Goal: Navigation & Orientation: Find specific page/section

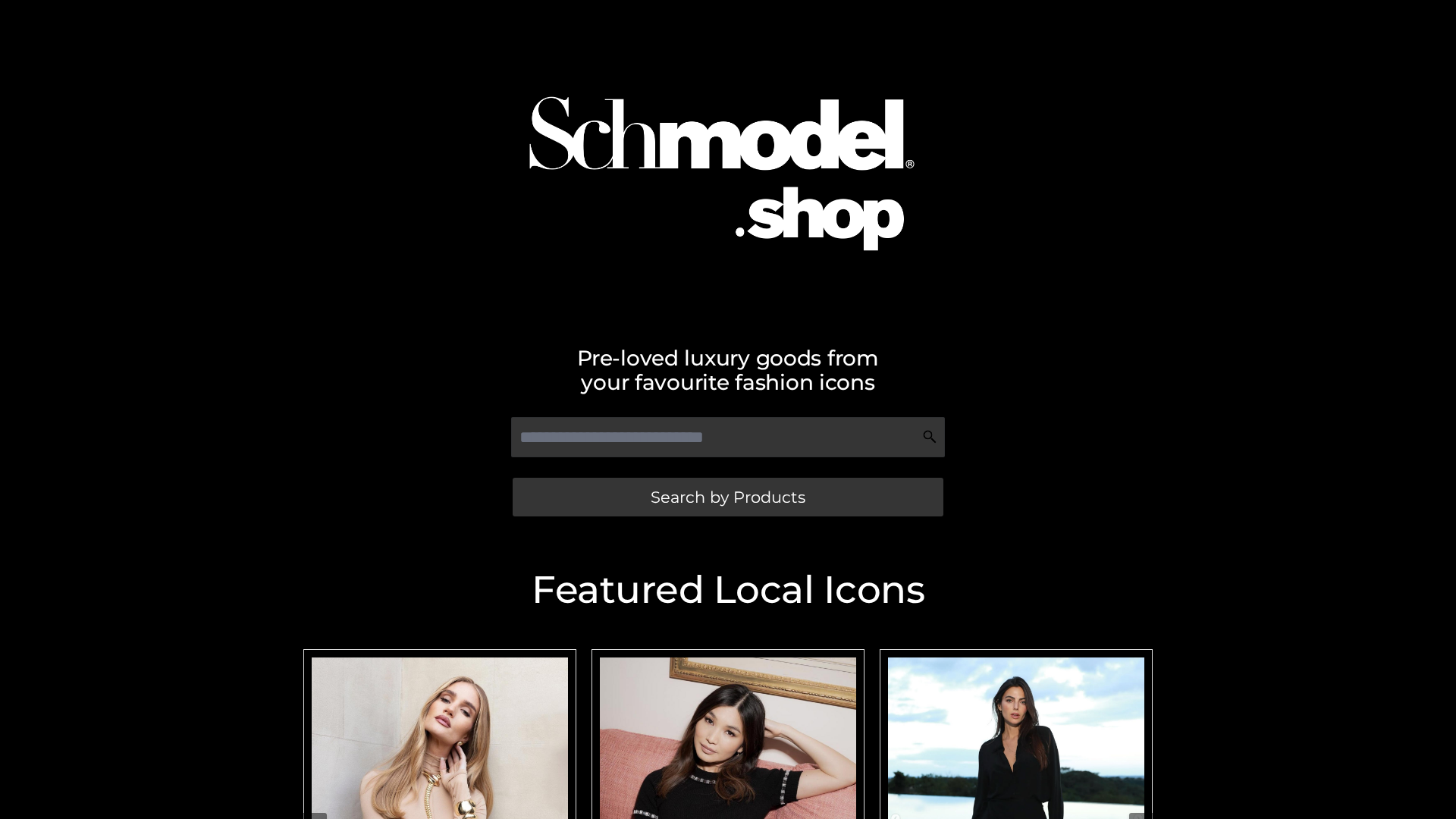
click at [727, 496] on span "Search by Products" at bounding box center [728, 497] width 155 height 16
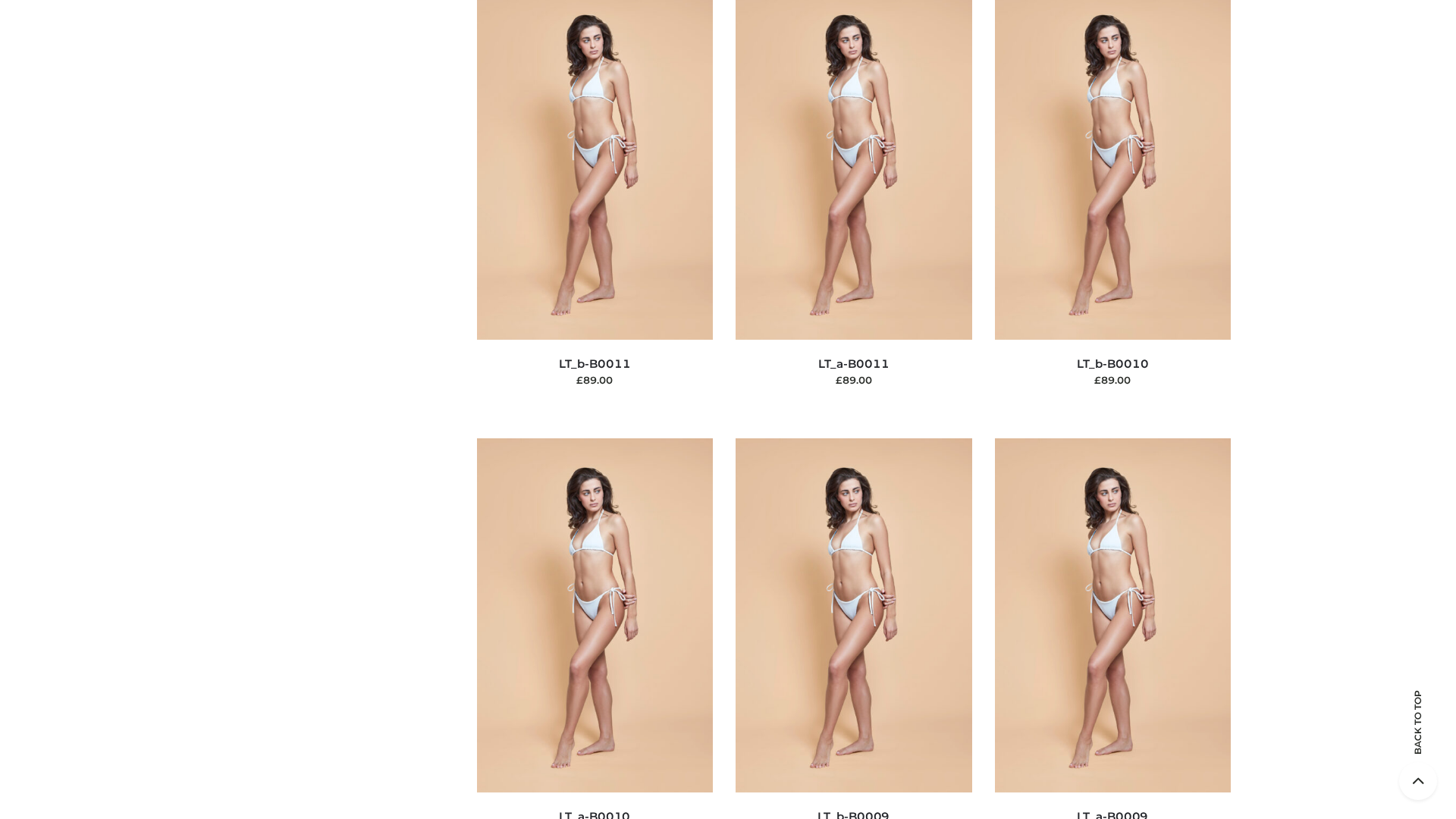
scroll to position [6812, 0]
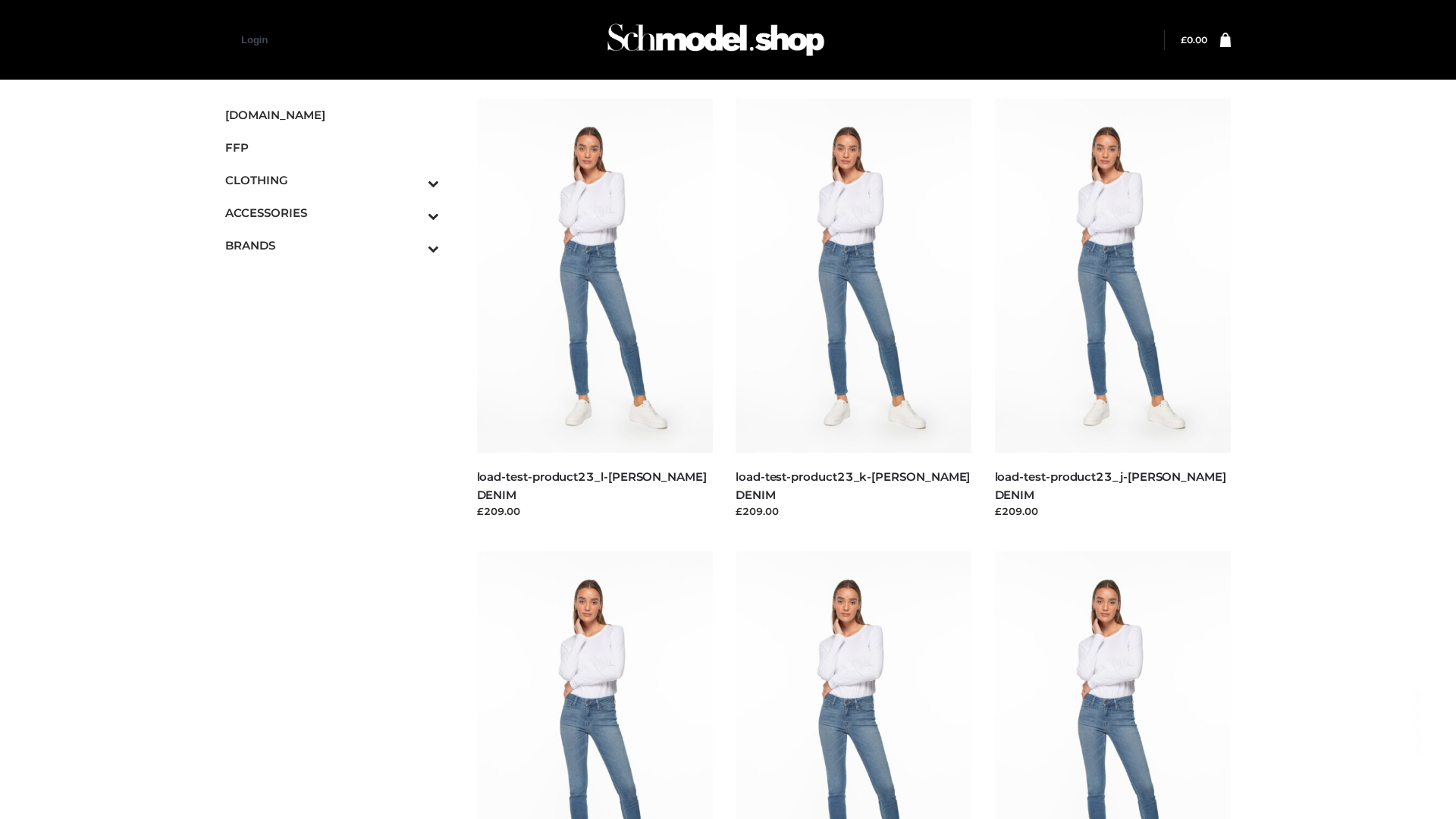
scroll to position [1331, 0]
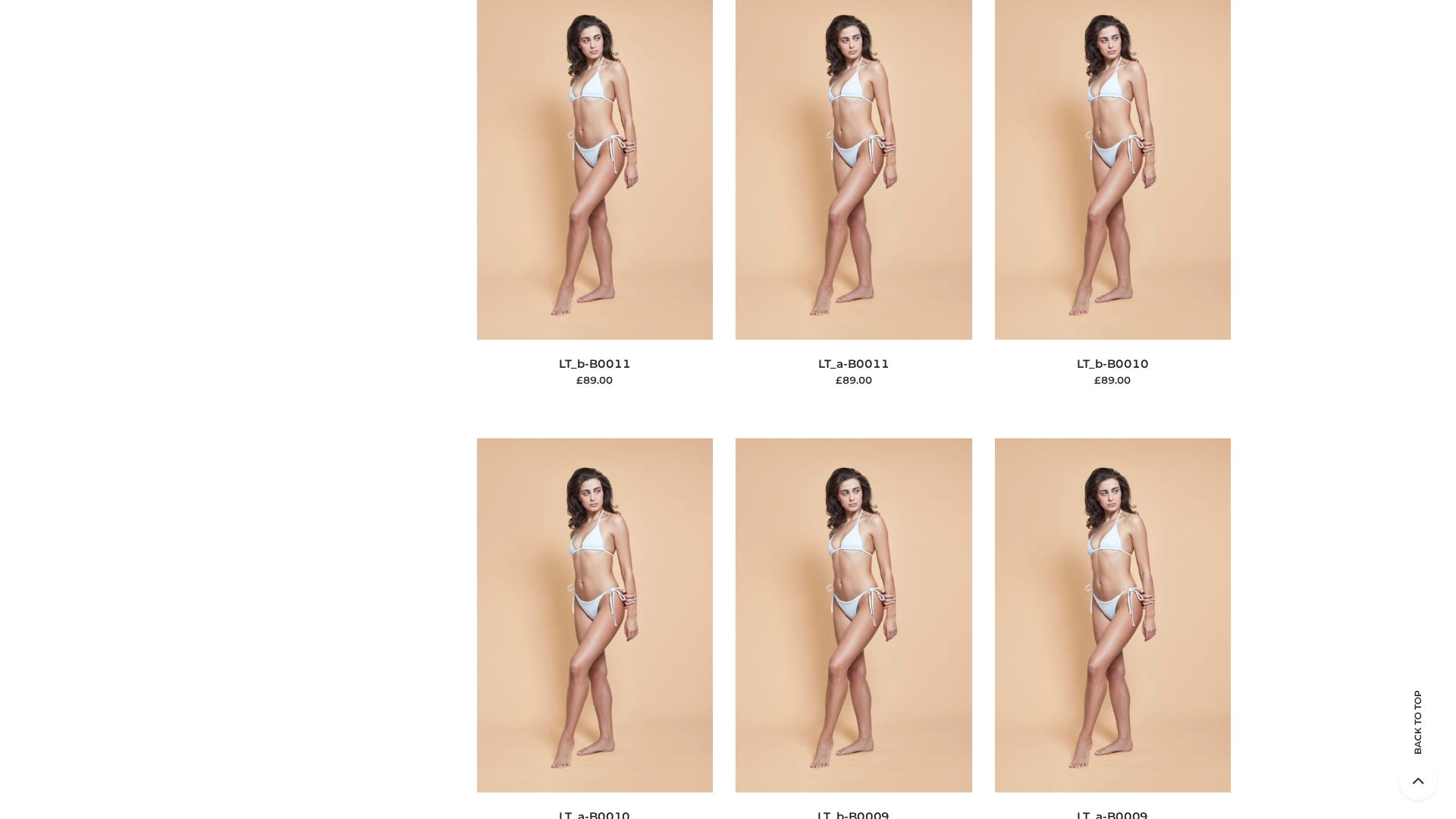
scroll to position [6812, 0]
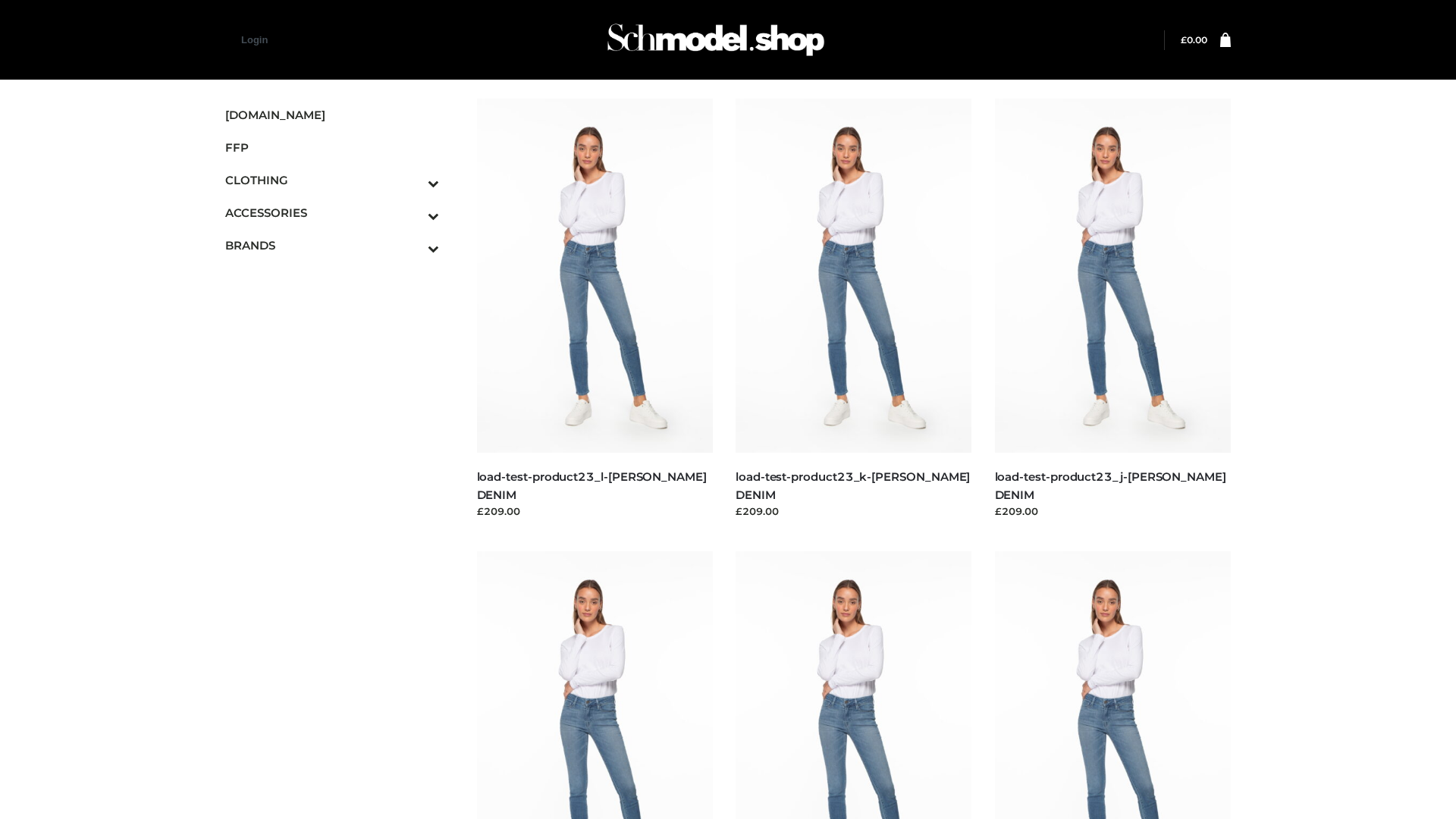
scroll to position [1331, 0]
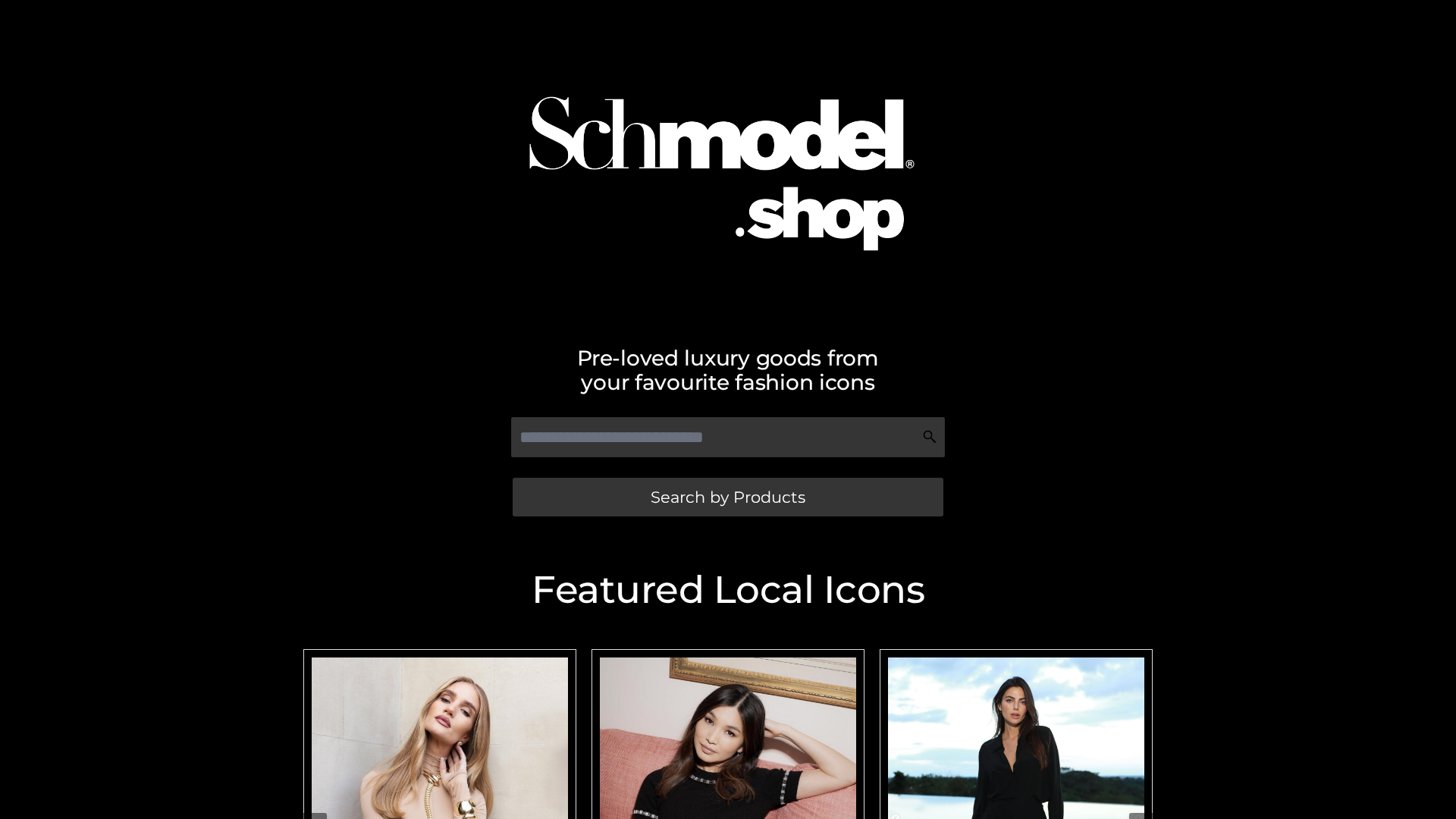
click at [727, 496] on span "Search by Products" at bounding box center [728, 497] width 155 height 16
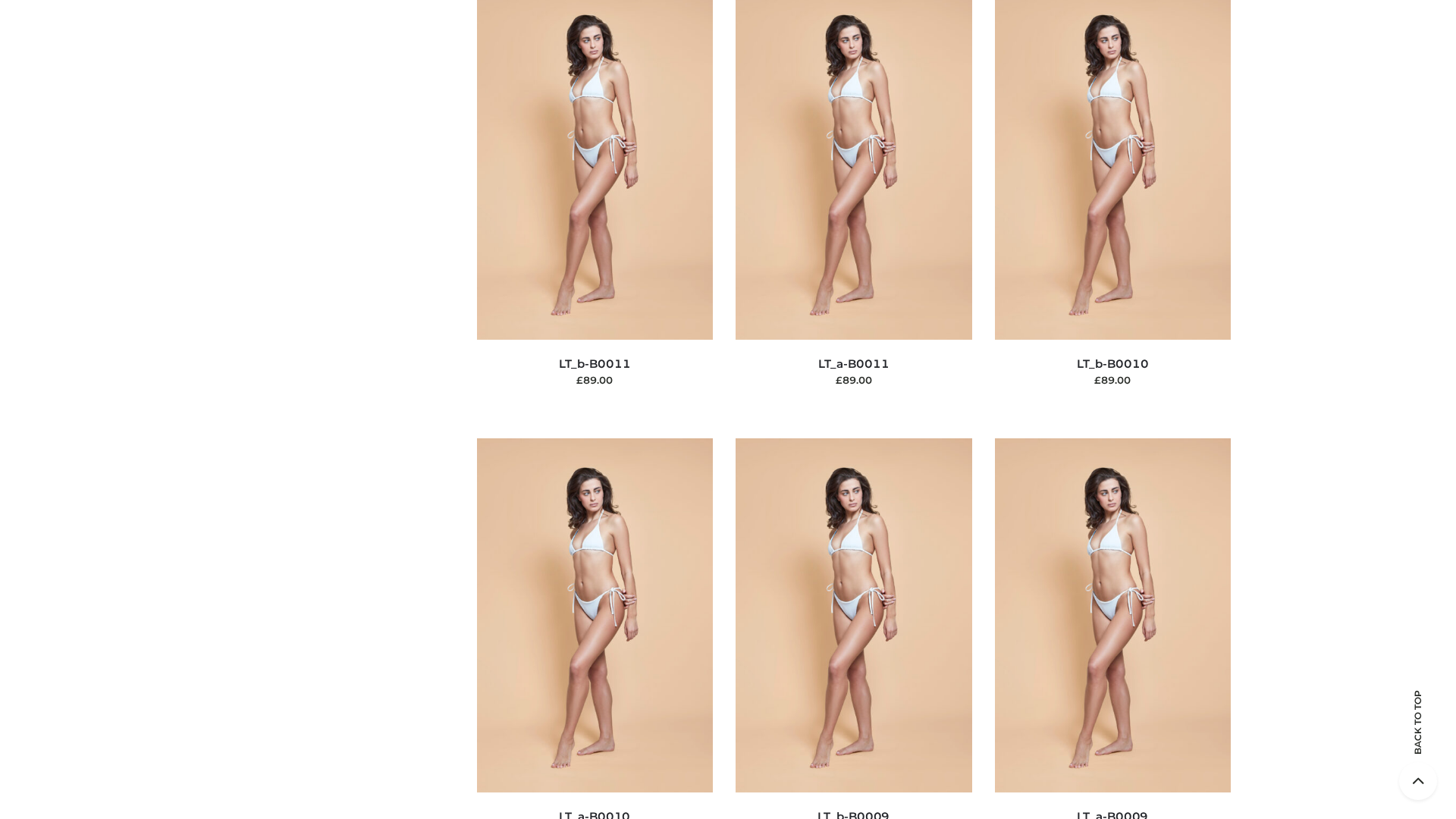
scroll to position [6812, 0]
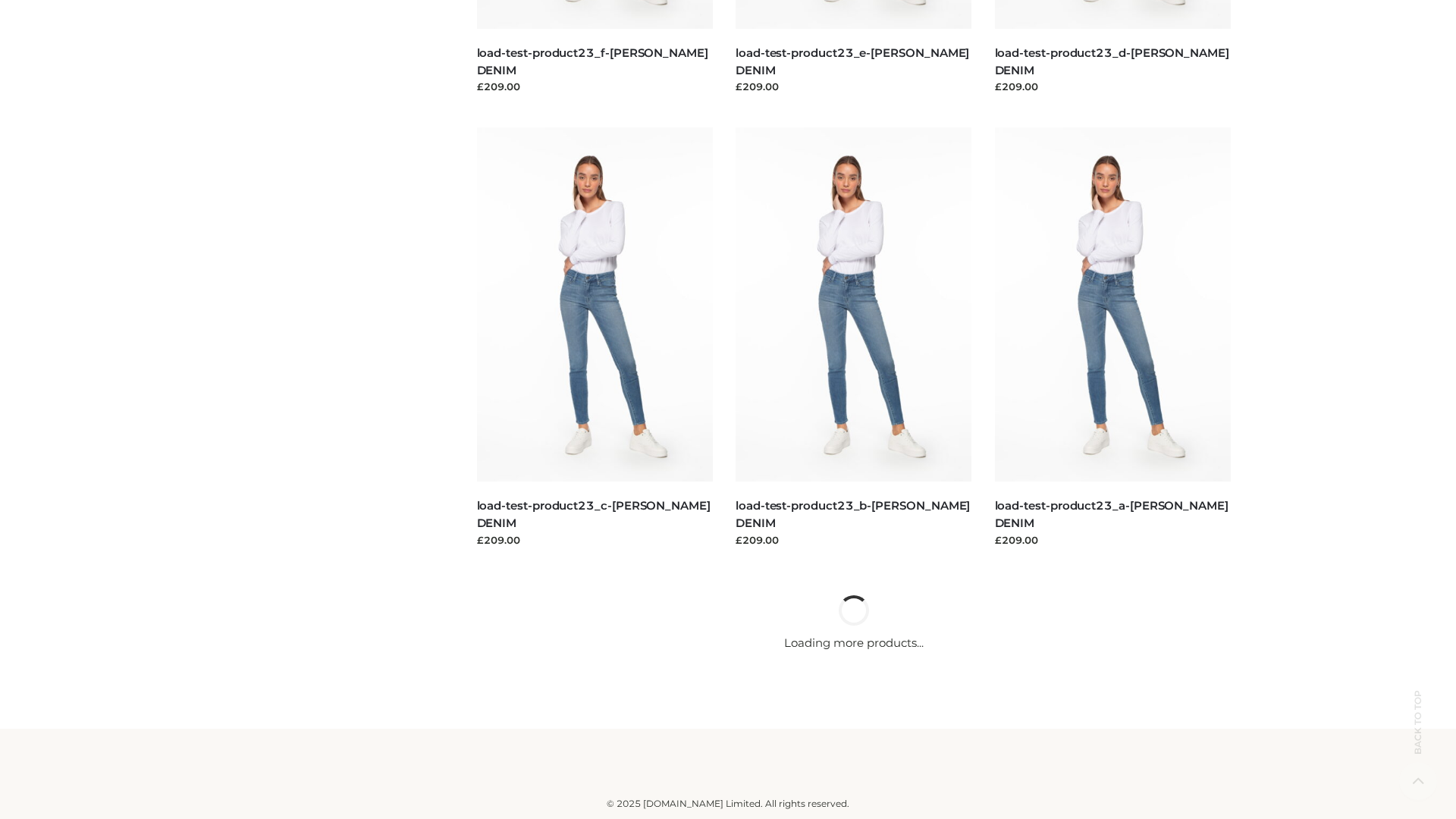
scroll to position [1331, 0]
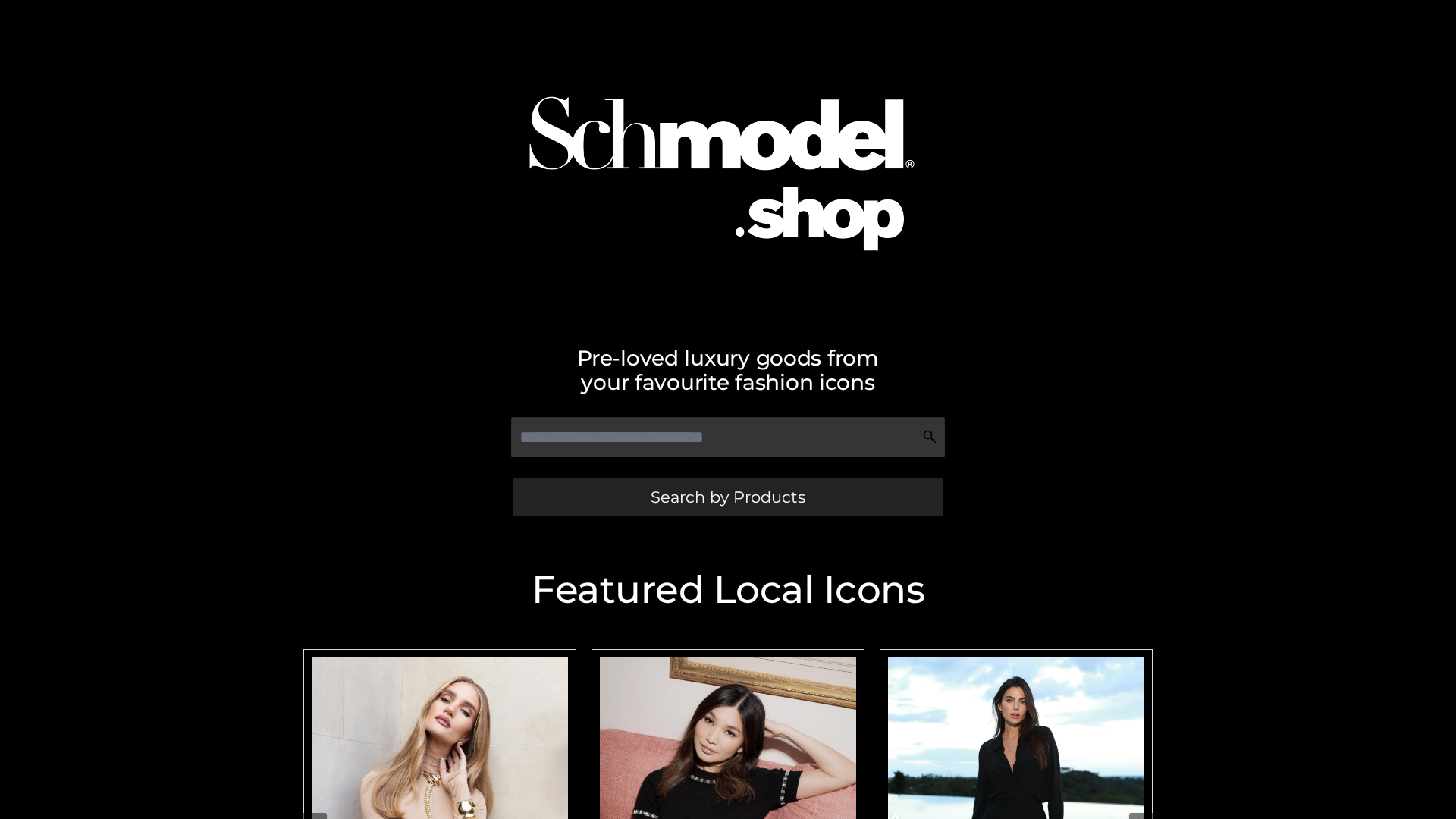
click at [727, 496] on span "Search by Products" at bounding box center [728, 497] width 155 height 16
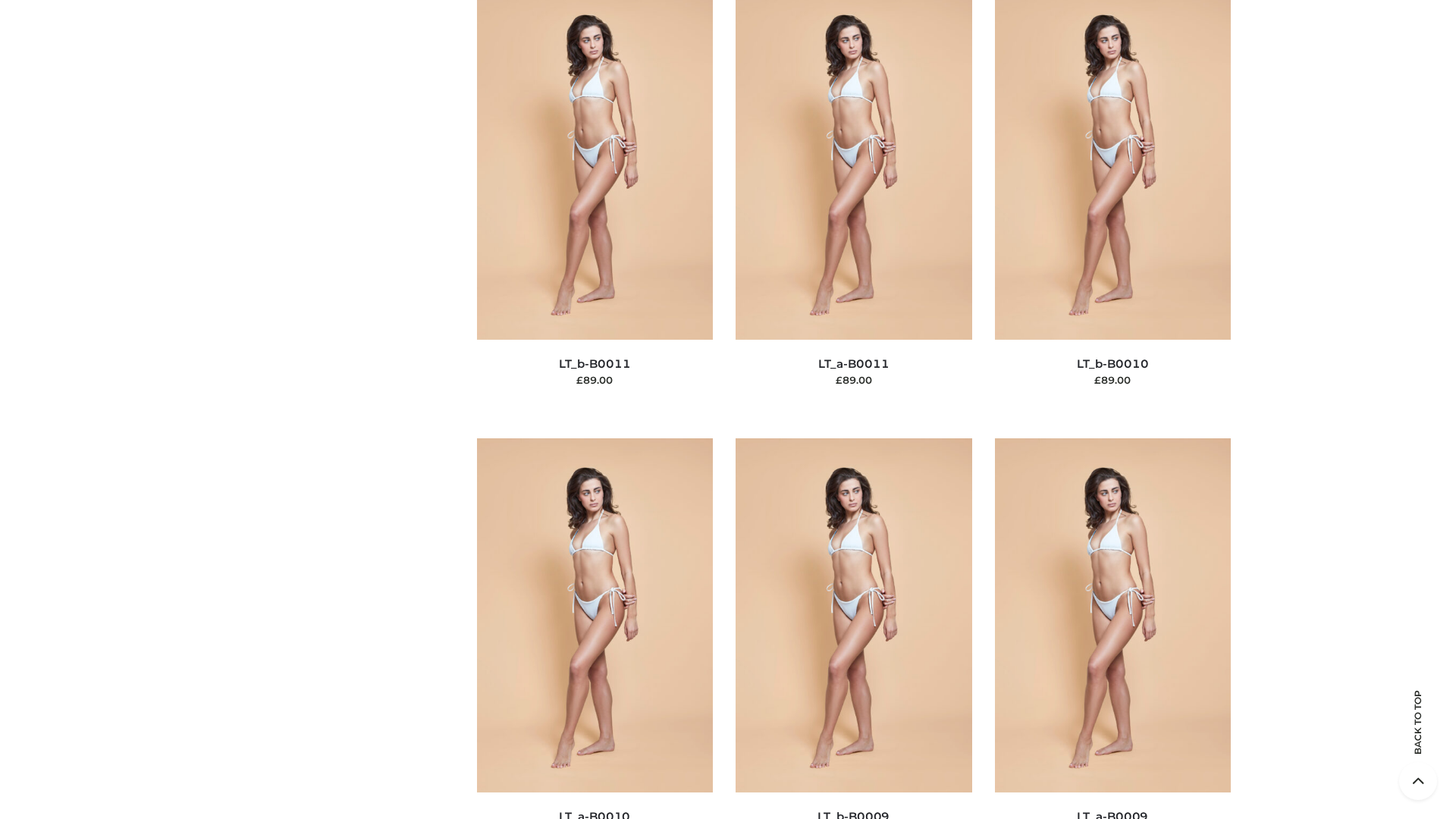
scroll to position [6812, 0]
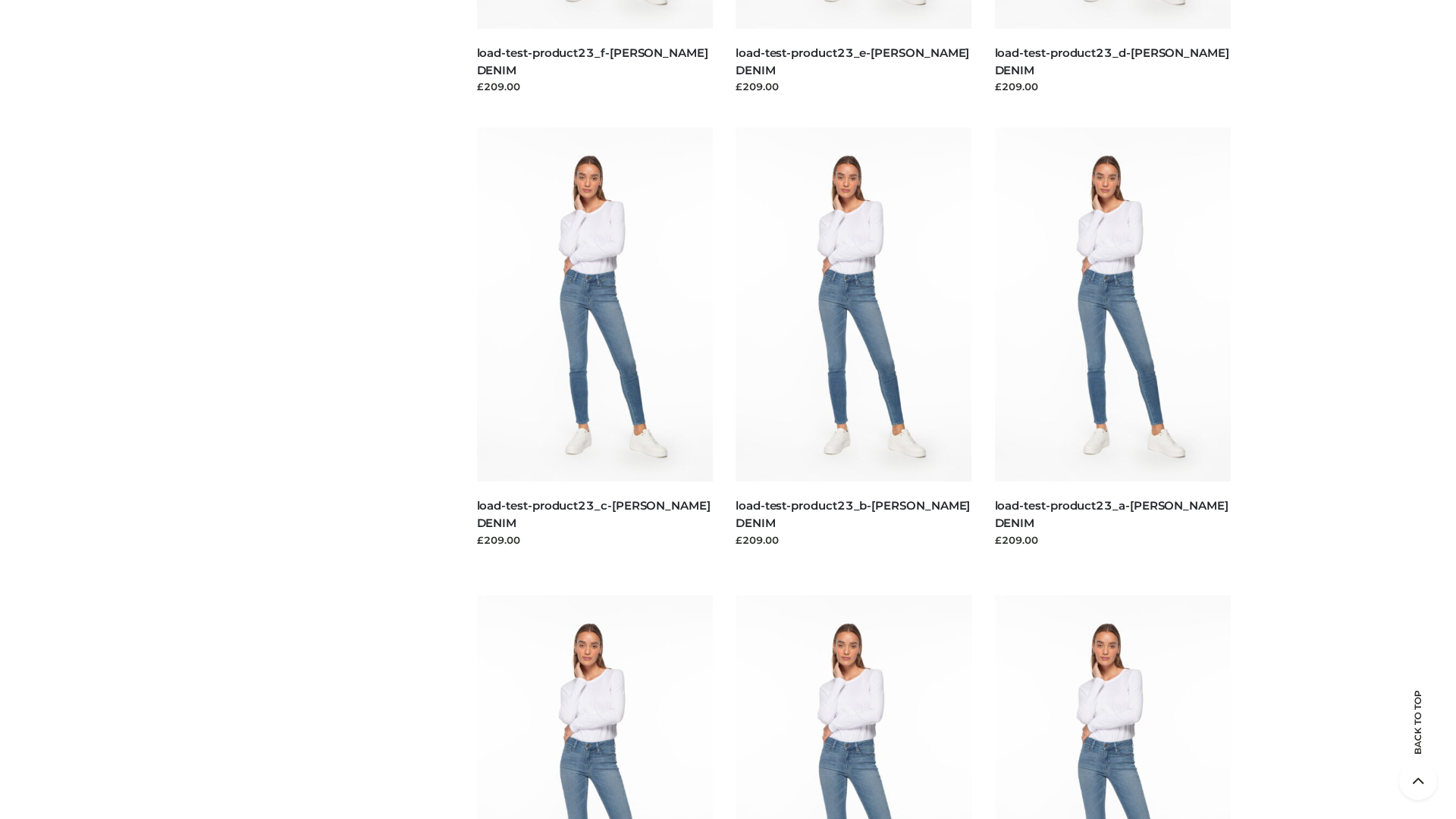
scroll to position [1331, 0]
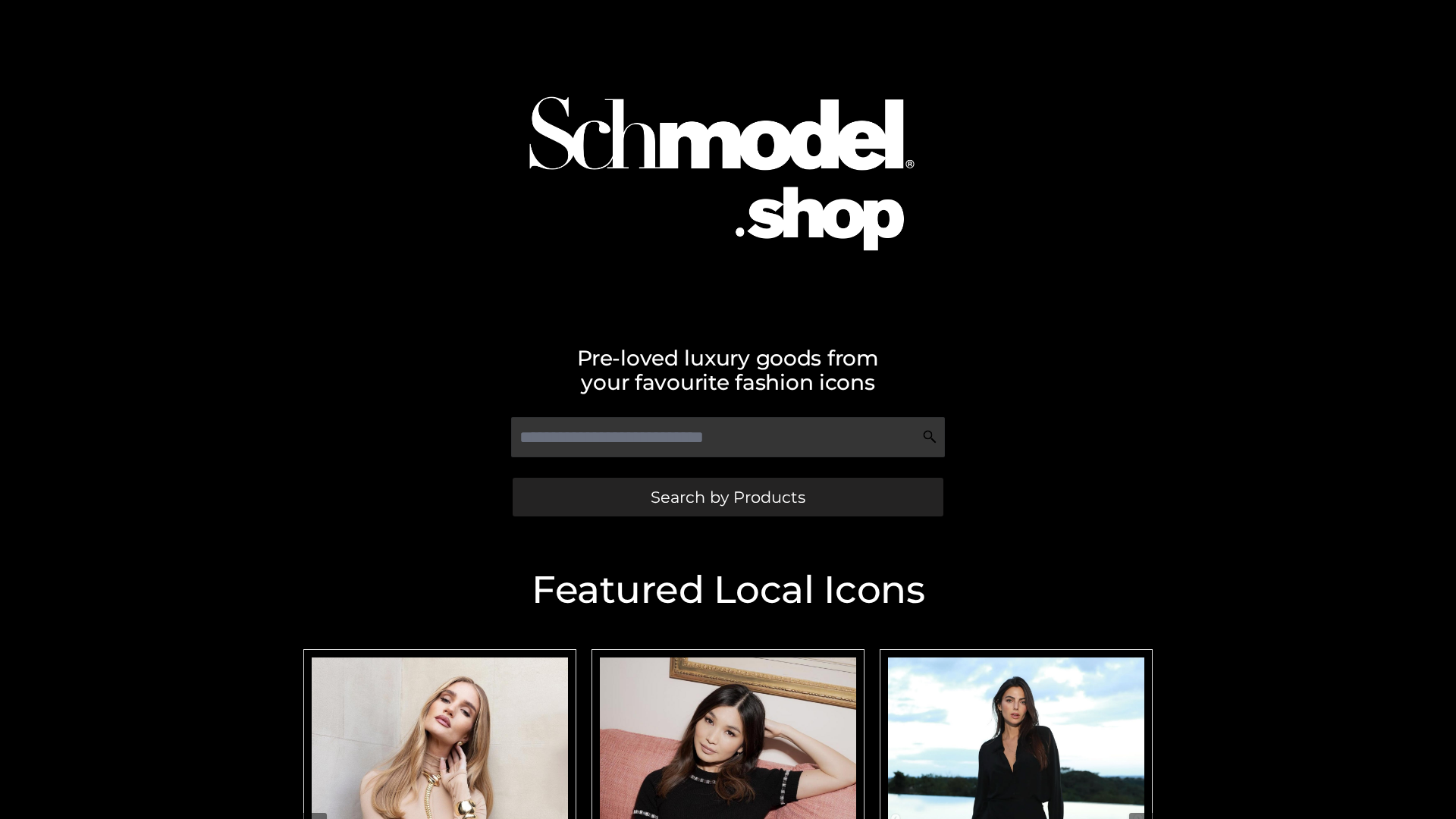
click at [727, 496] on span "Search by Products" at bounding box center [728, 497] width 155 height 16
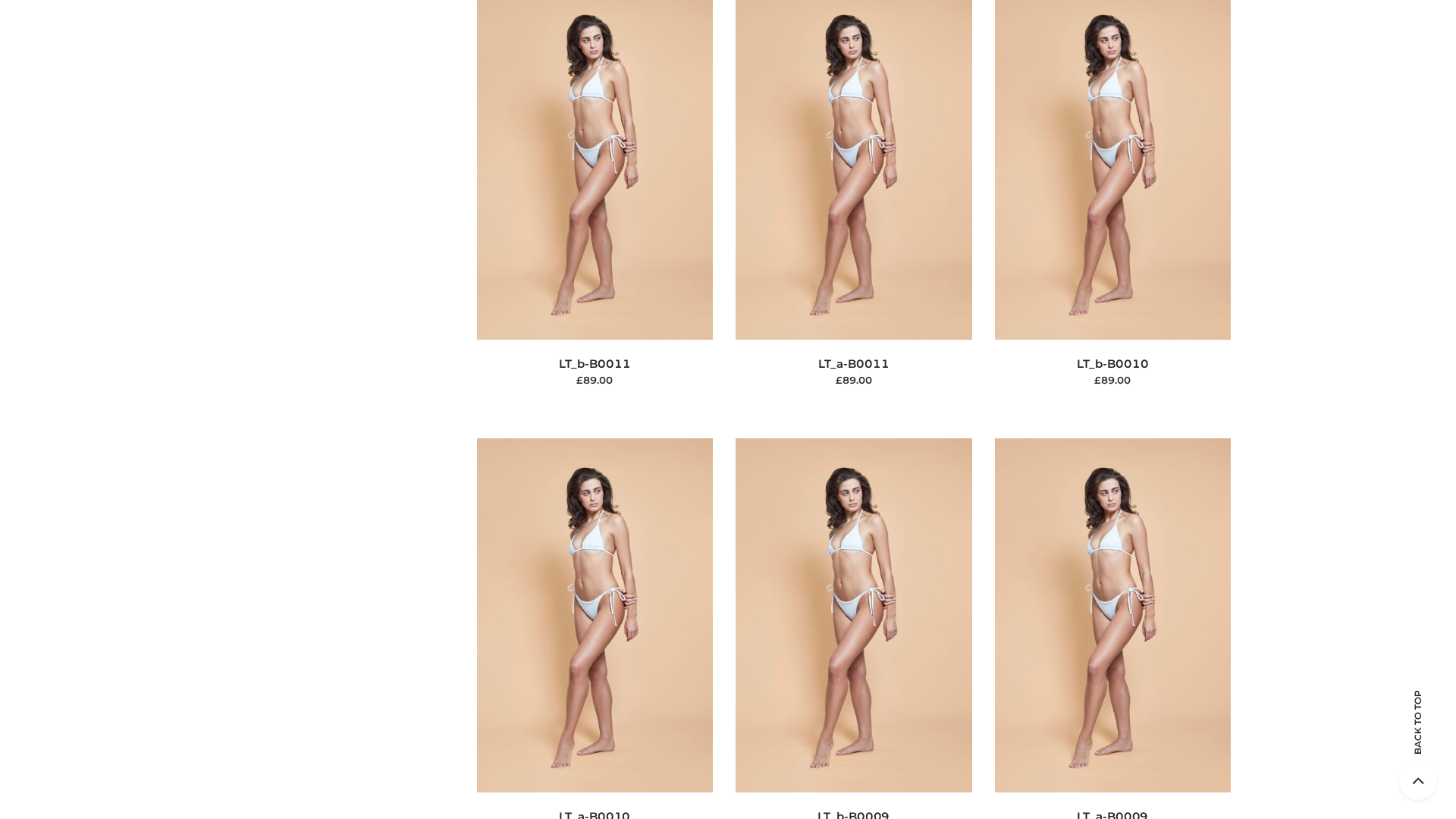
scroll to position [6812, 0]
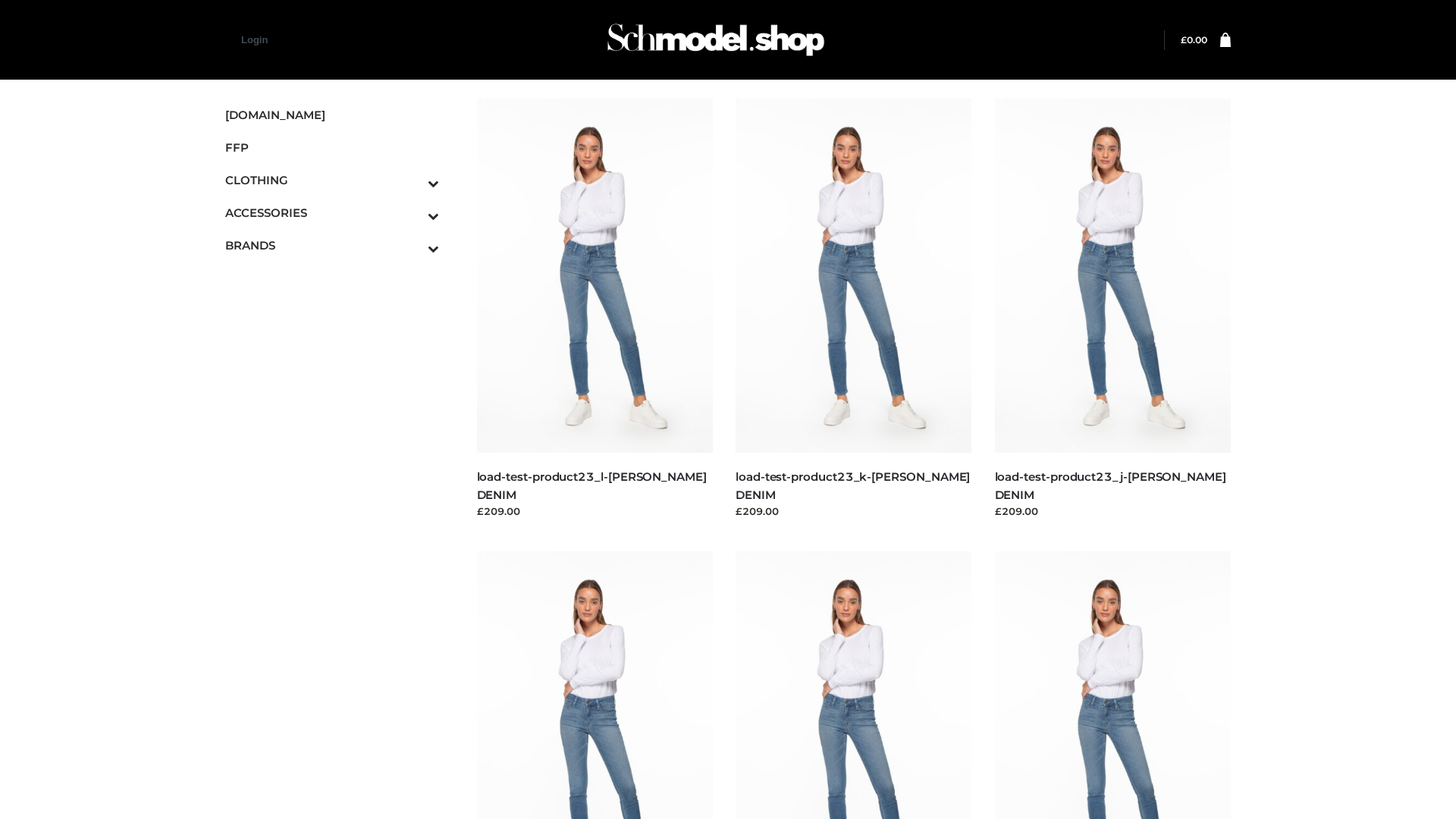
scroll to position [1331, 0]
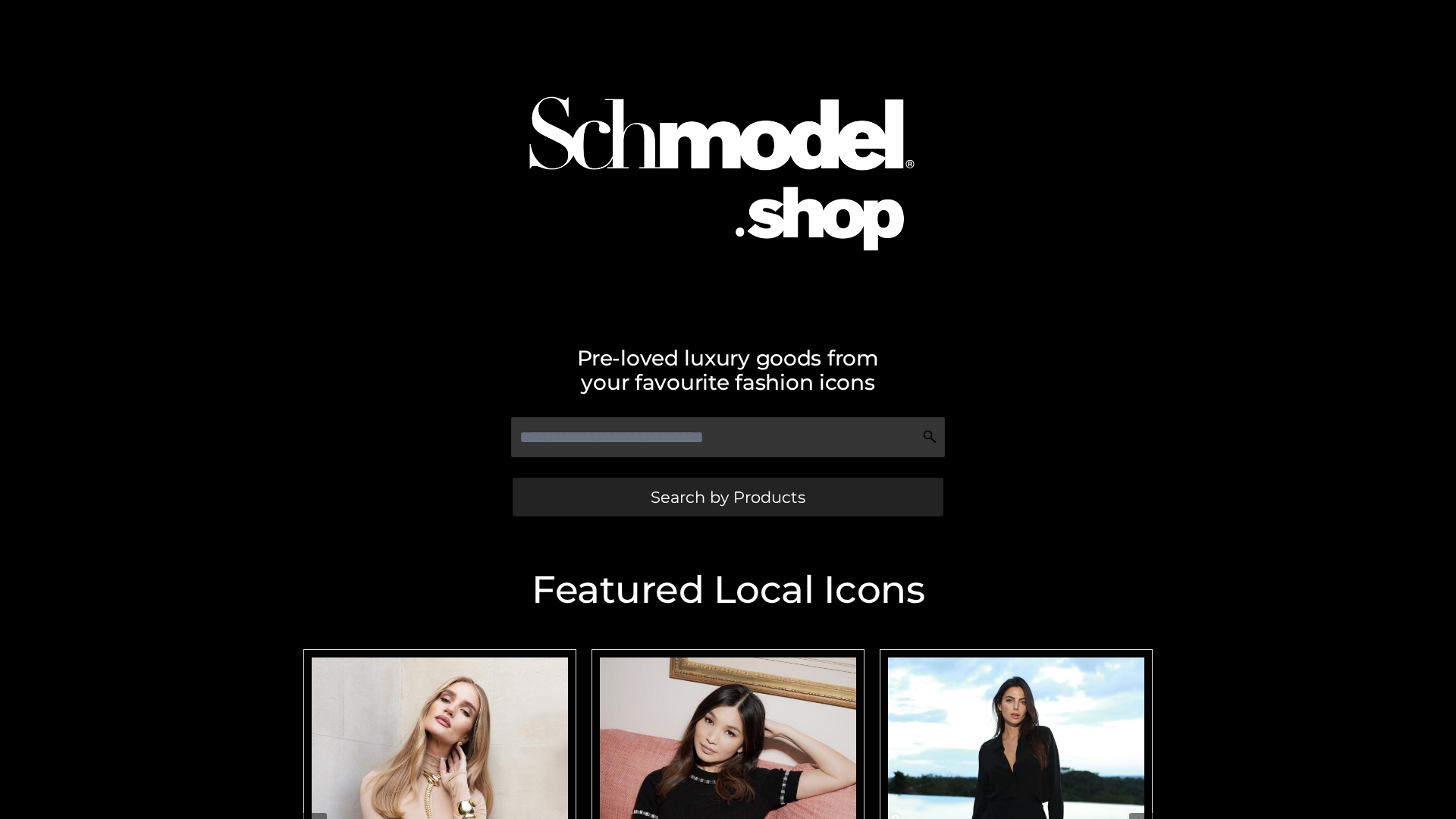
click at [727, 496] on span "Search by Products" at bounding box center [728, 497] width 155 height 16
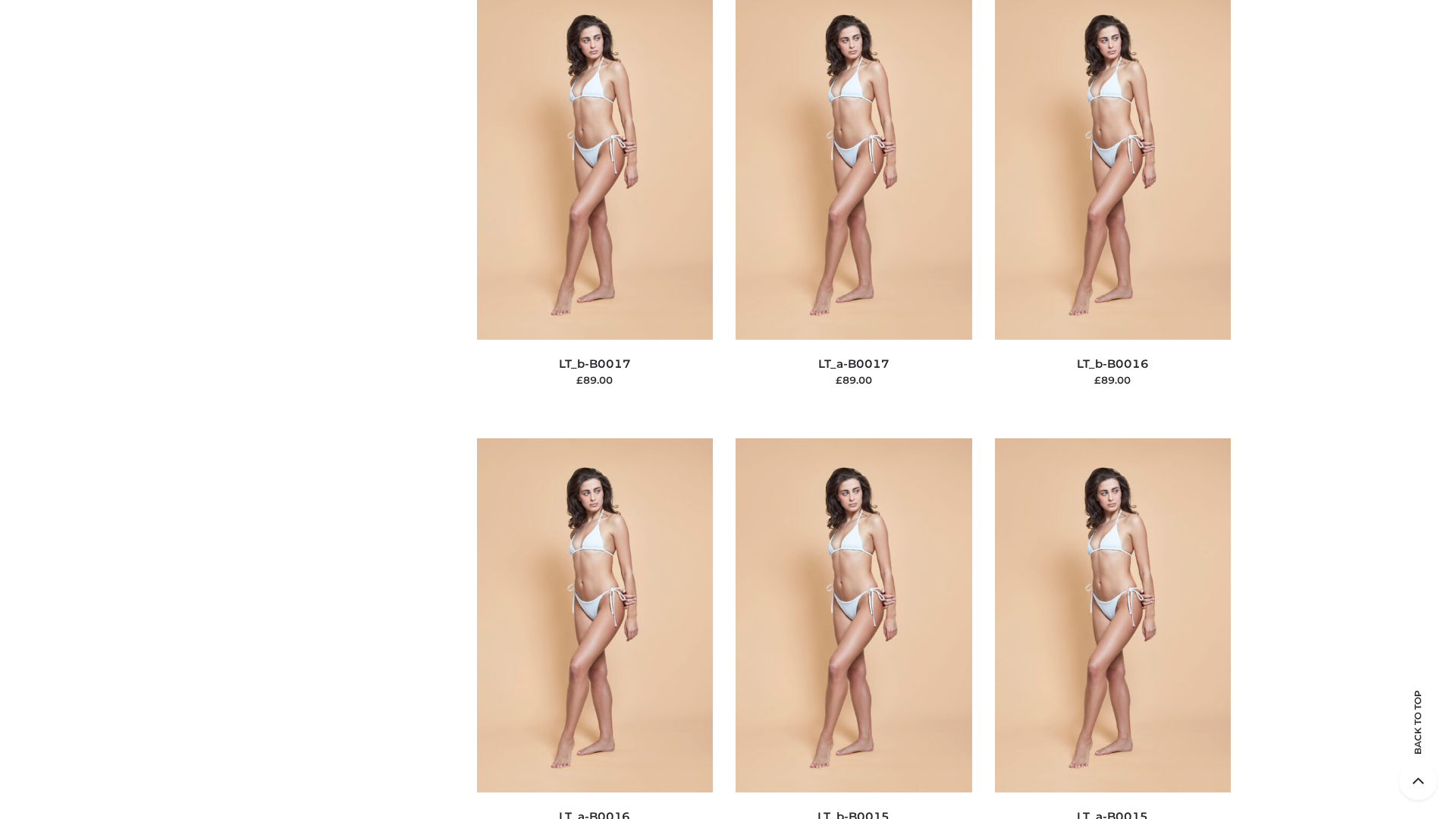
scroll to position [4985, 0]
